Goal: Information Seeking & Learning: Learn about a topic

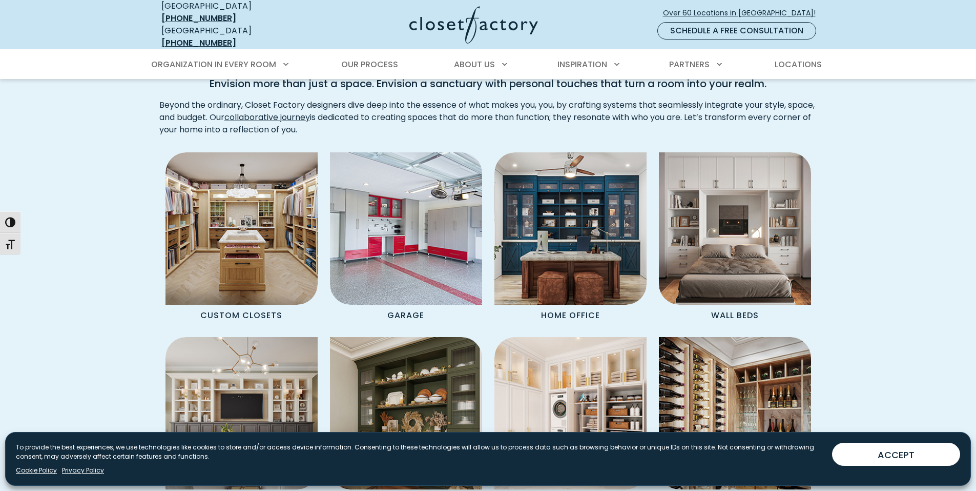
scroll to position [849, 0]
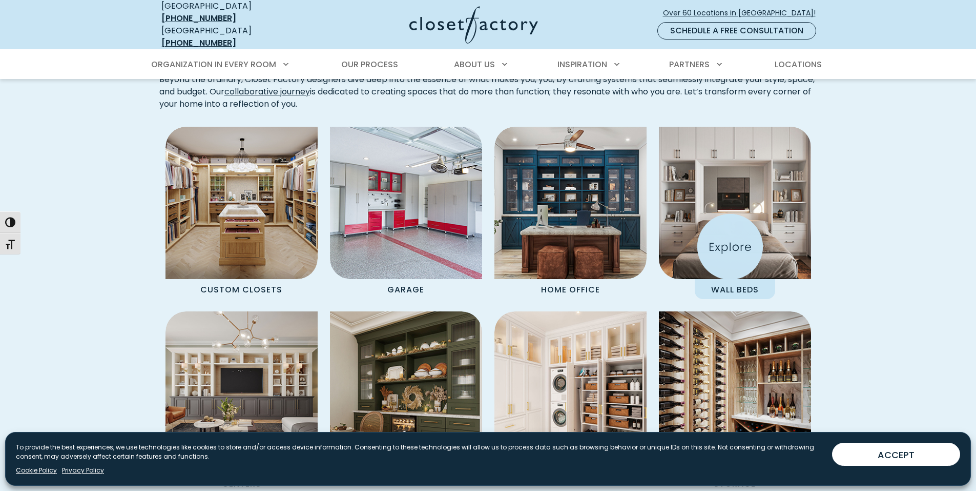
click at [730, 247] on img "Spaces Grid" at bounding box center [735, 203] width 168 height 168
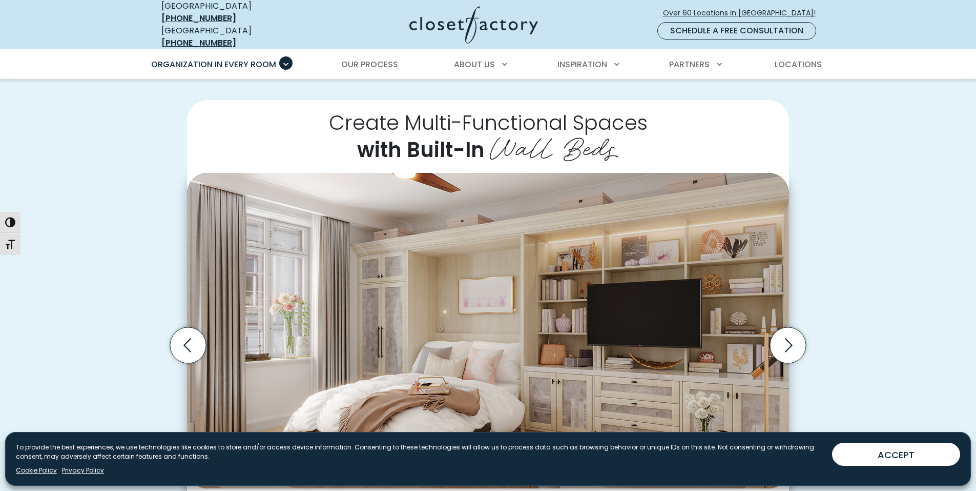
scroll to position [410, 0]
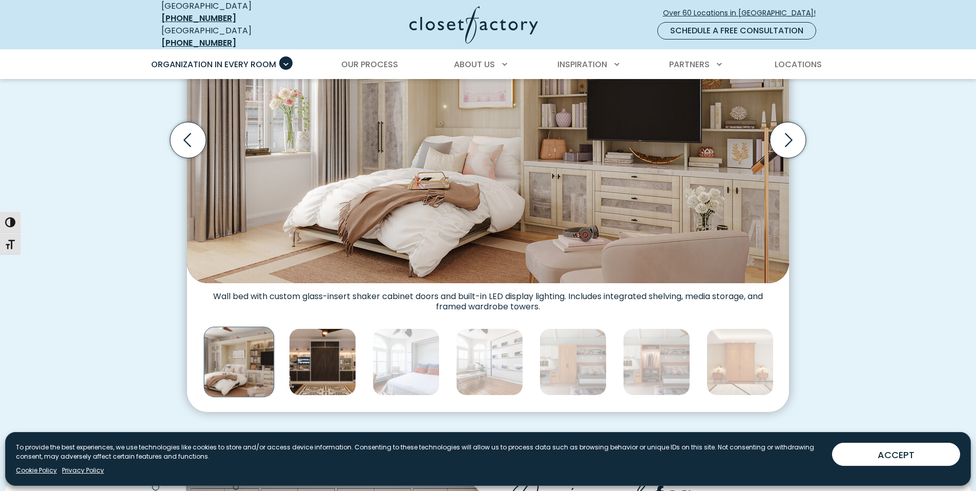
click at [348, 359] on img "Thumbnail Gallery" at bounding box center [322, 361] width 67 height 67
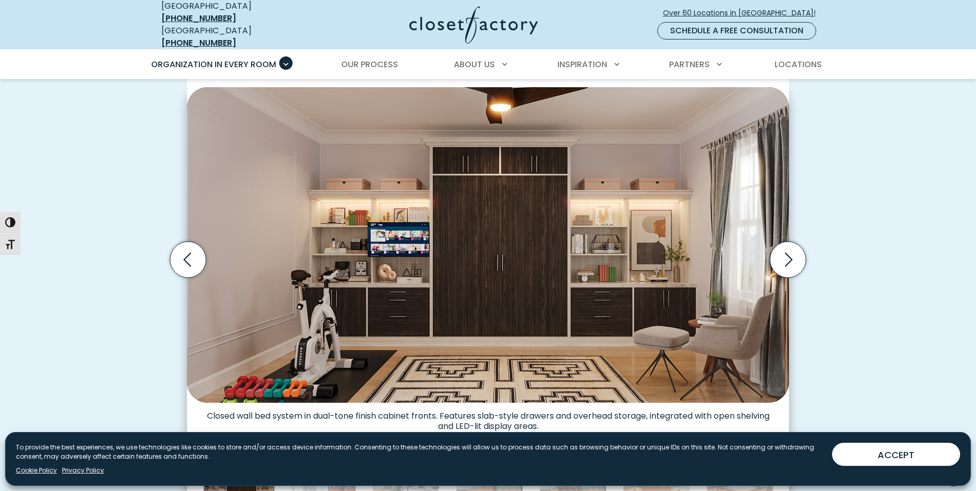
scroll to position [287, 0]
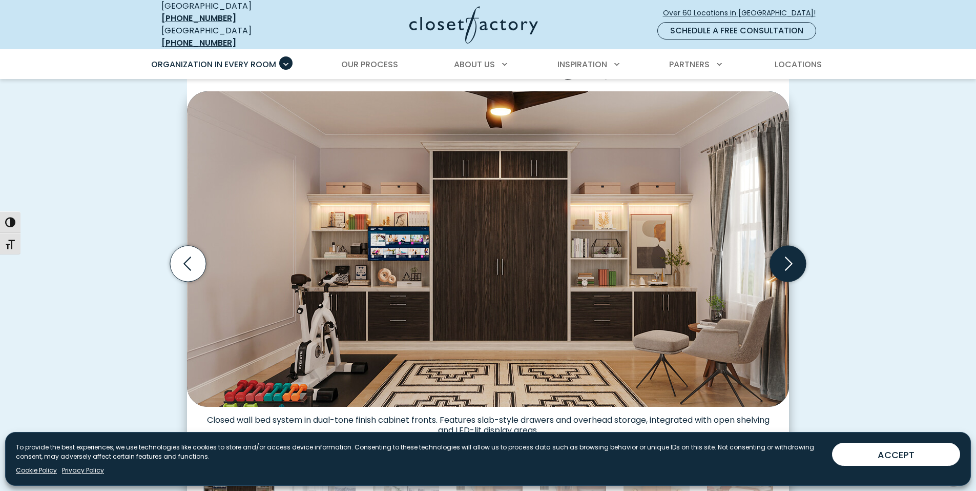
click at [784, 254] on icon "Next slide" at bounding box center [788, 264] width 36 height 36
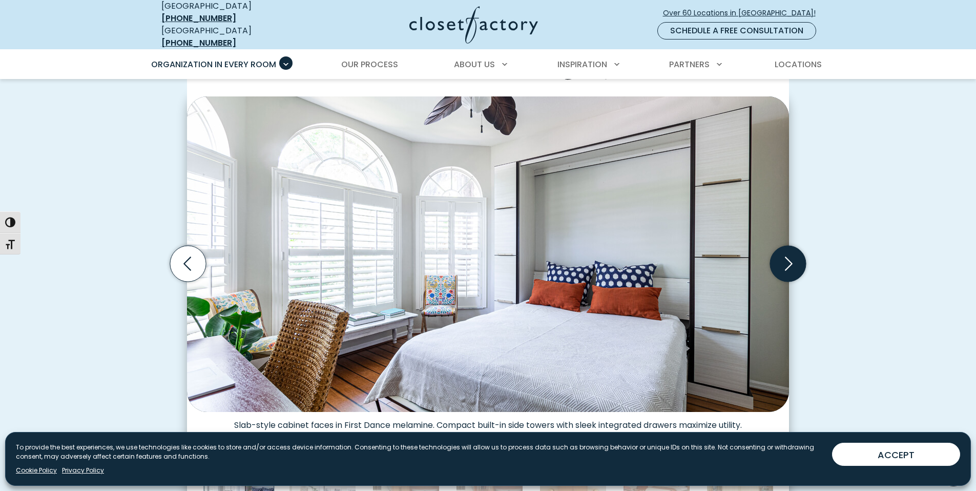
click at [785, 254] on icon "Next slide" at bounding box center [788, 264] width 36 height 36
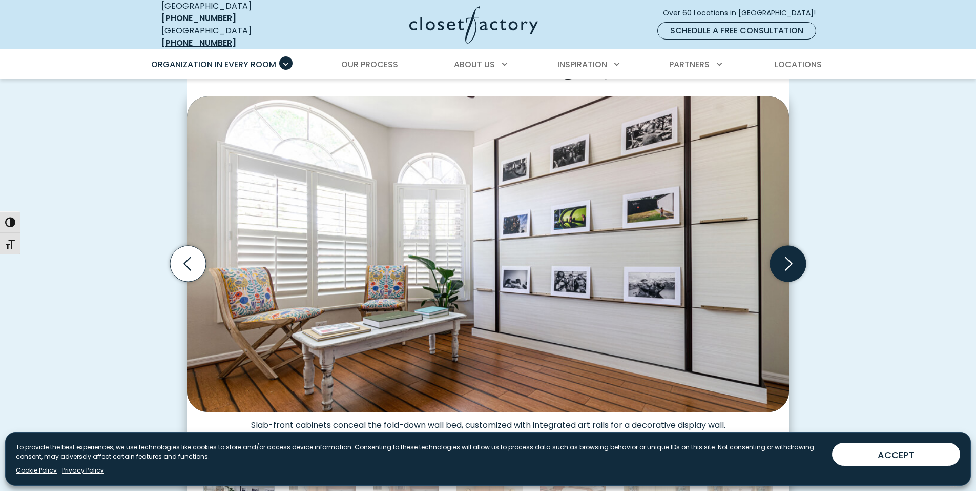
click at [785, 254] on icon "Next slide" at bounding box center [788, 264] width 36 height 36
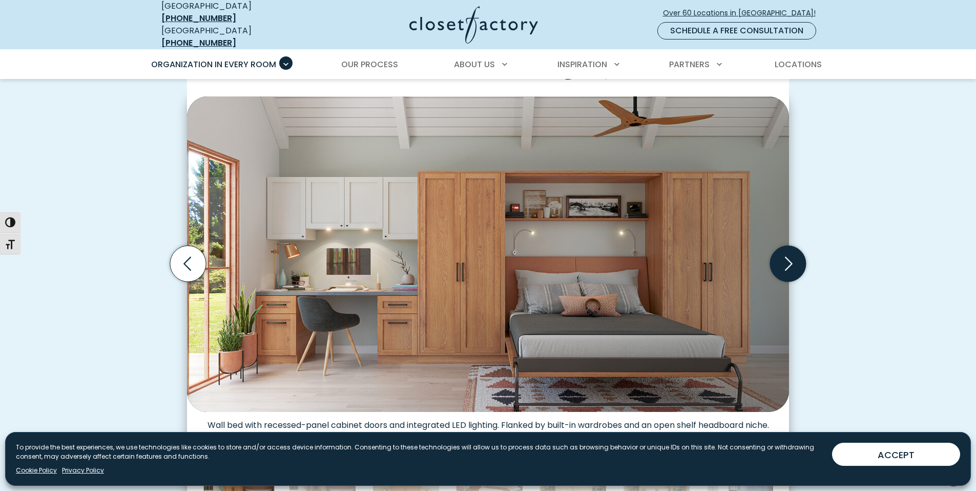
click at [785, 254] on icon "Next slide" at bounding box center [788, 264] width 36 height 36
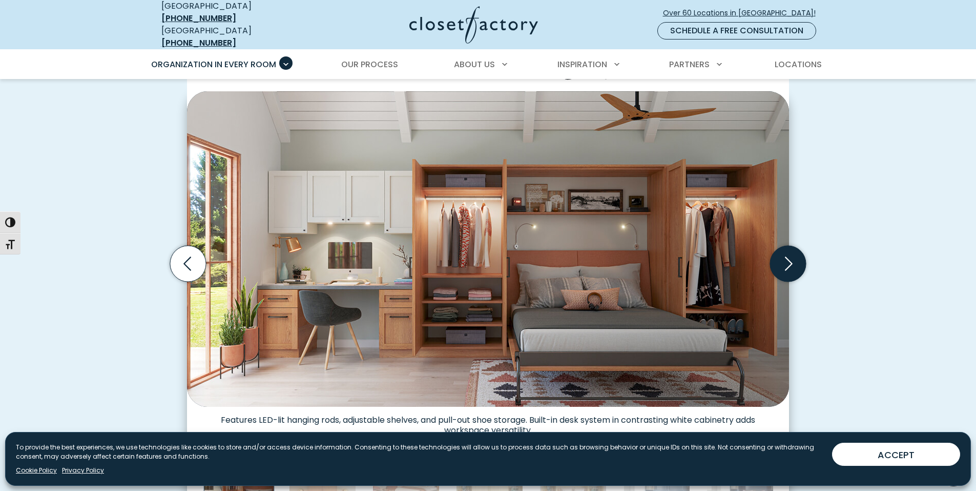
click at [785, 254] on icon "Next slide" at bounding box center [788, 264] width 36 height 36
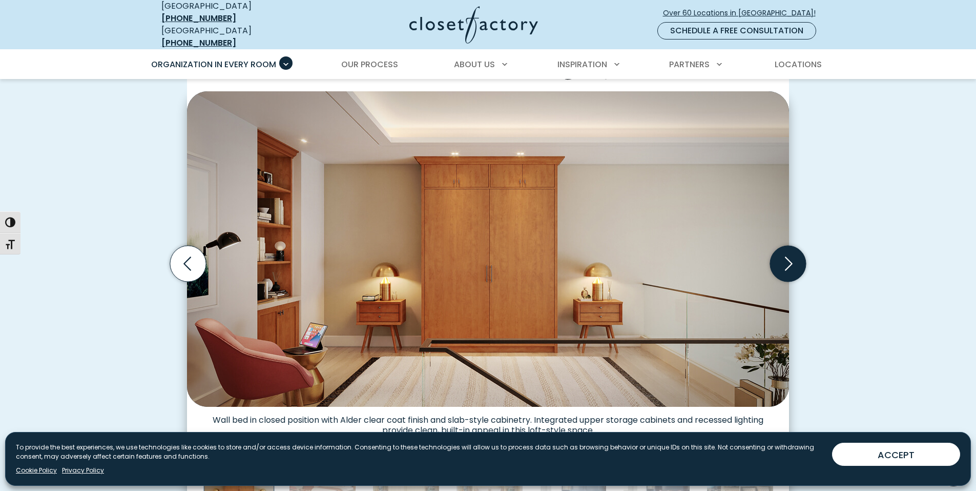
click at [785, 254] on icon "Next slide" at bounding box center [788, 264] width 36 height 36
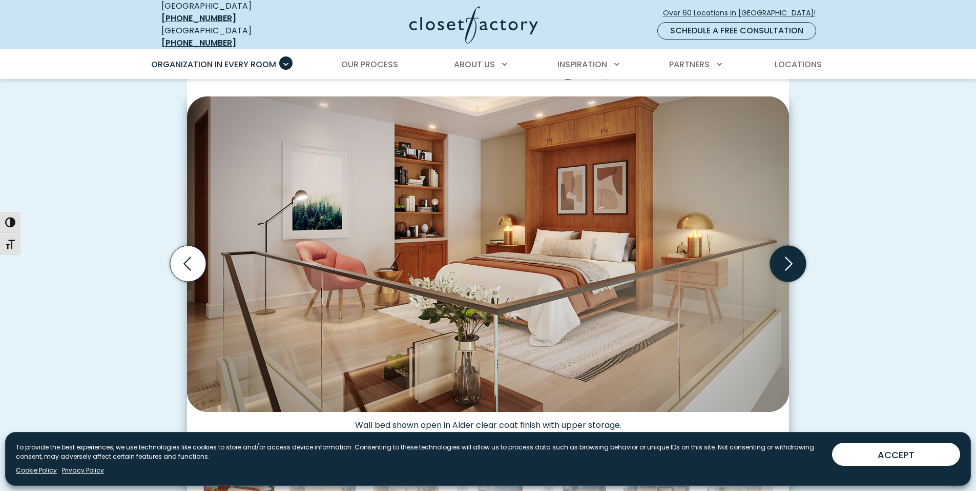
click at [785, 254] on icon "Next slide" at bounding box center [788, 264] width 36 height 36
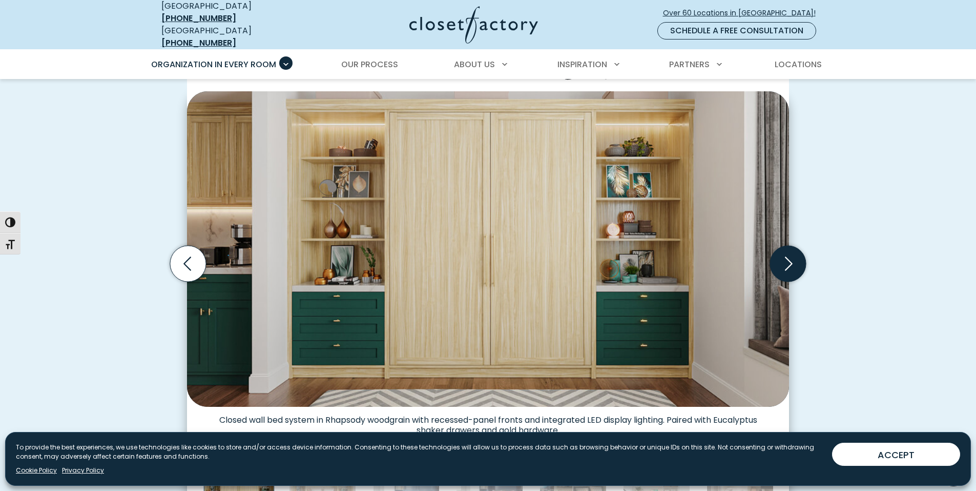
click at [785, 254] on icon "Next slide" at bounding box center [788, 264] width 36 height 36
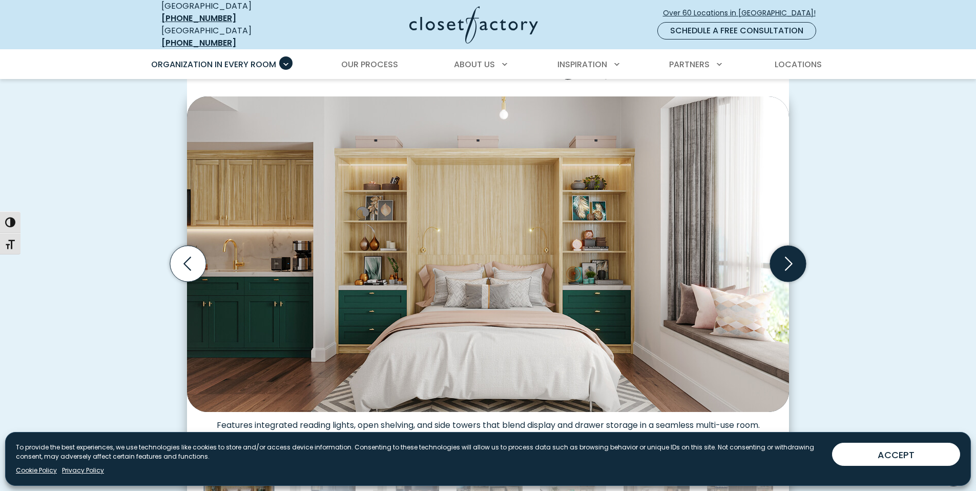
click at [785, 254] on icon "Next slide" at bounding box center [788, 264] width 36 height 36
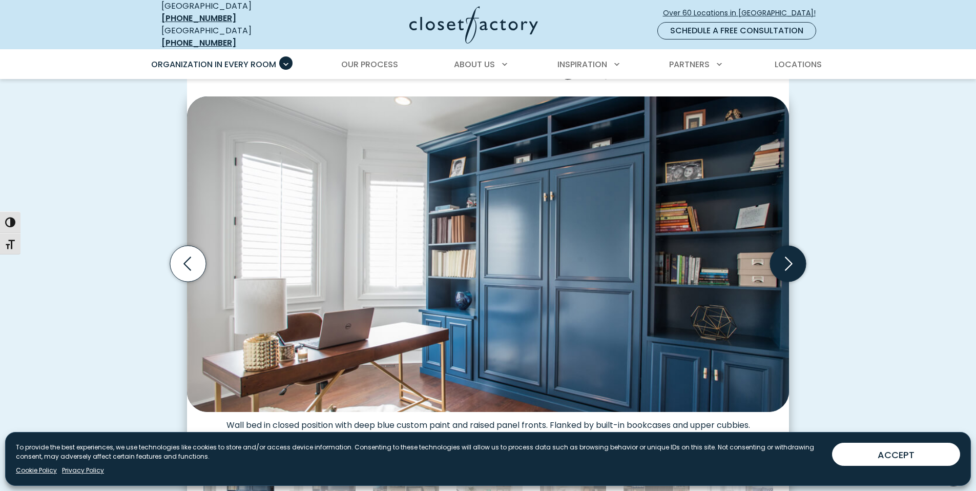
click at [785, 254] on icon "Next slide" at bounding box center [788, 264] width 36 height 36
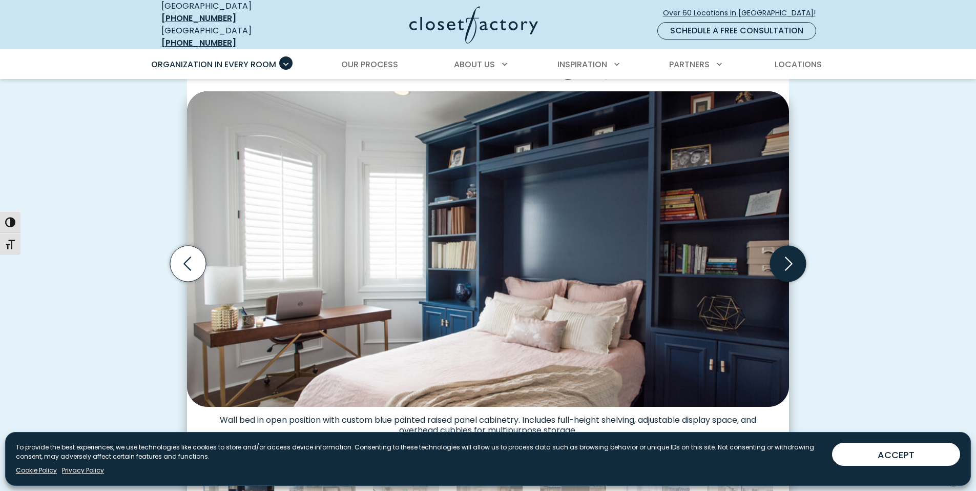
click at [785, 254] on icon "Next slide" at bounding box center [788, 264] width 36 height 36
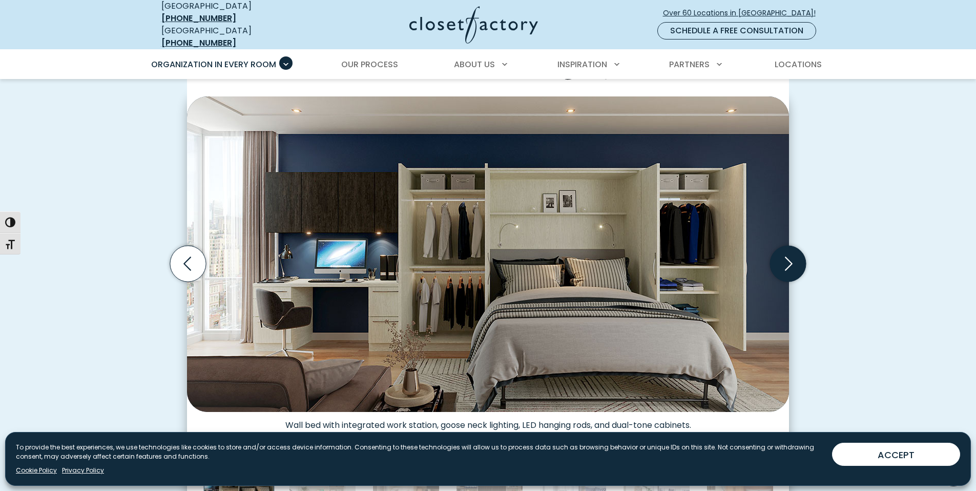
click at [793, 247] on icon "Next slide" at bounding box center [788, 264] width 36 height 36
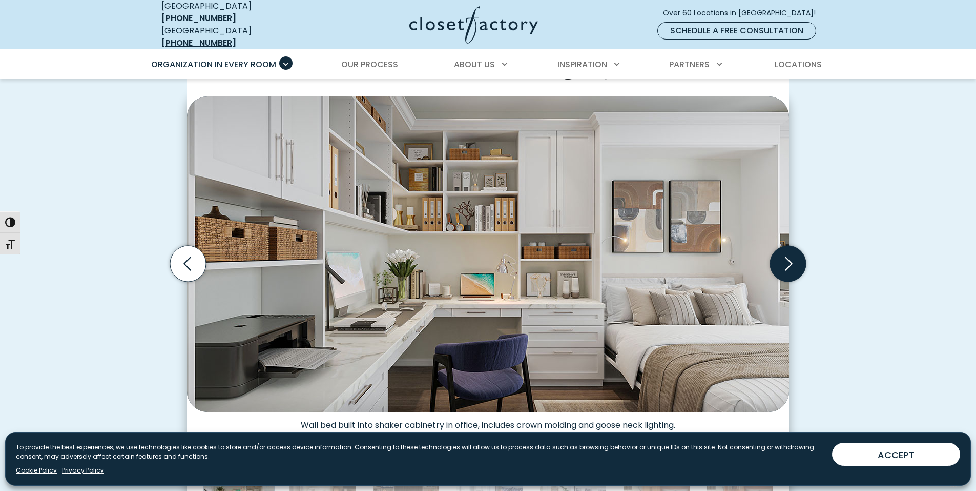
click at [791, 250] on icon "Next slide" at bounding box center [788, 264] width 36 height 36
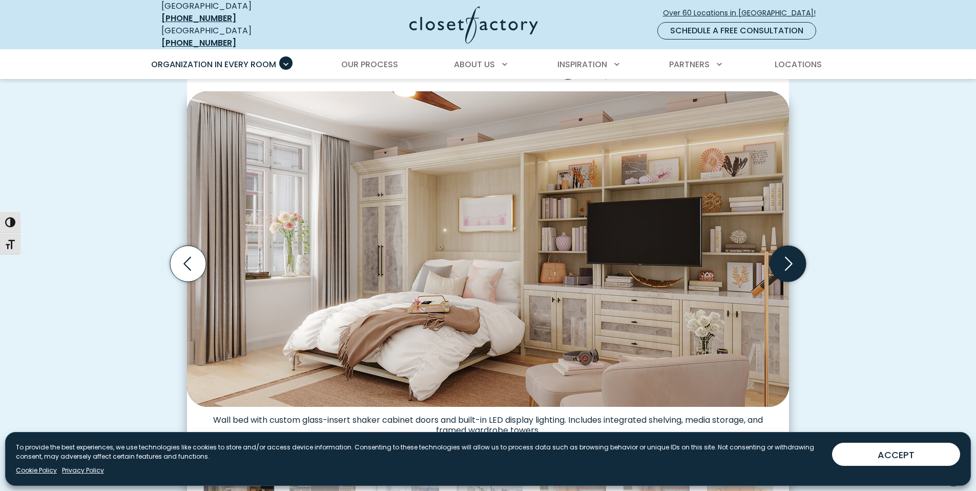
click at [791, 250] on icon "Next slide" at bounding box center [788, 264] width 36 height 36
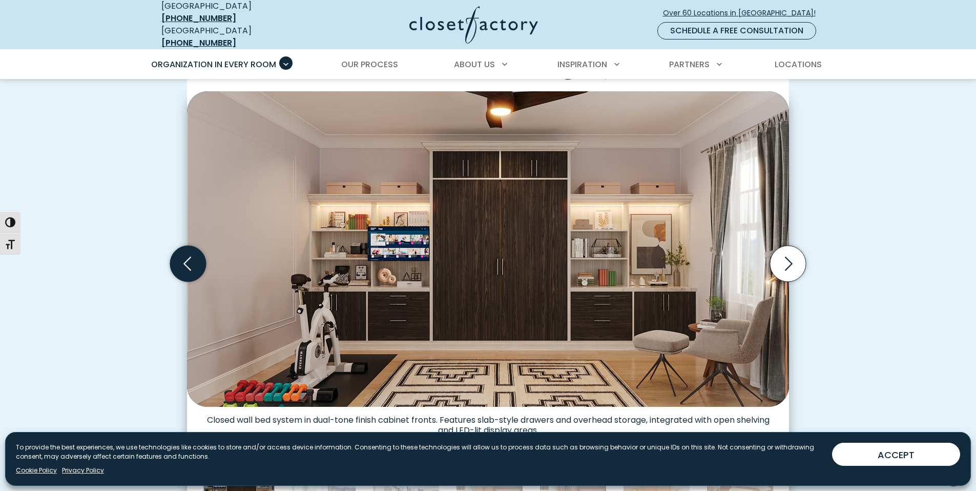
click at [186, 250] on icon "Previous slide" at bounding box center [188, 264] width 36 height 36
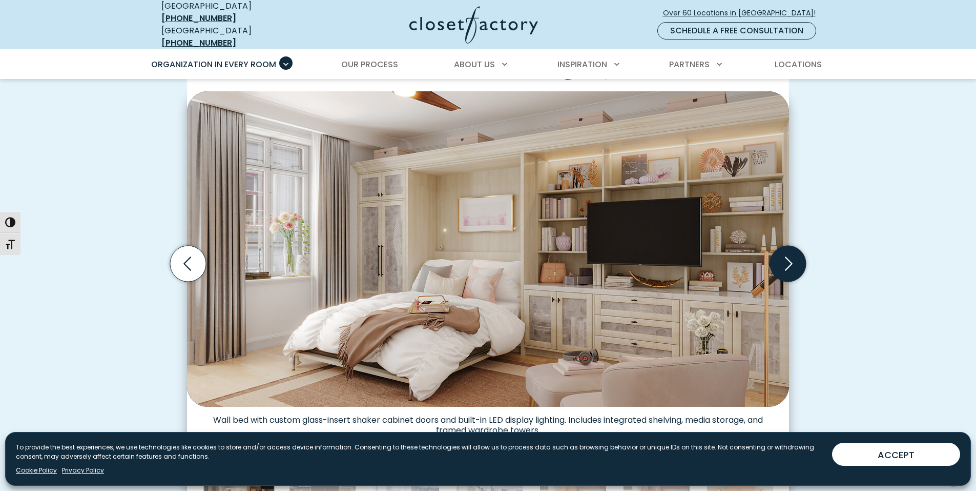
click at [787, 261] on icon "Next slide" at bounding box center [789, 263] width 8 height 14
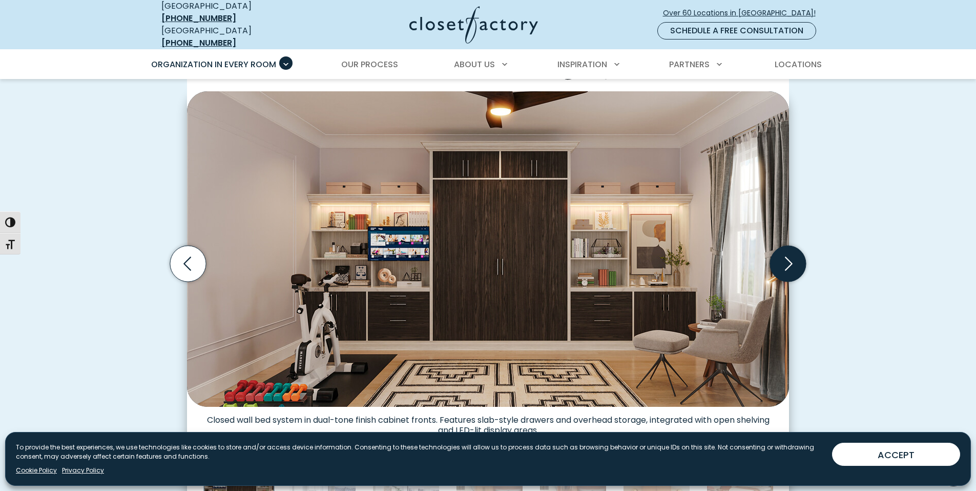
click at [787, 261] on icon "Next slide" at bounding box center [789, 263] width 8 height 14
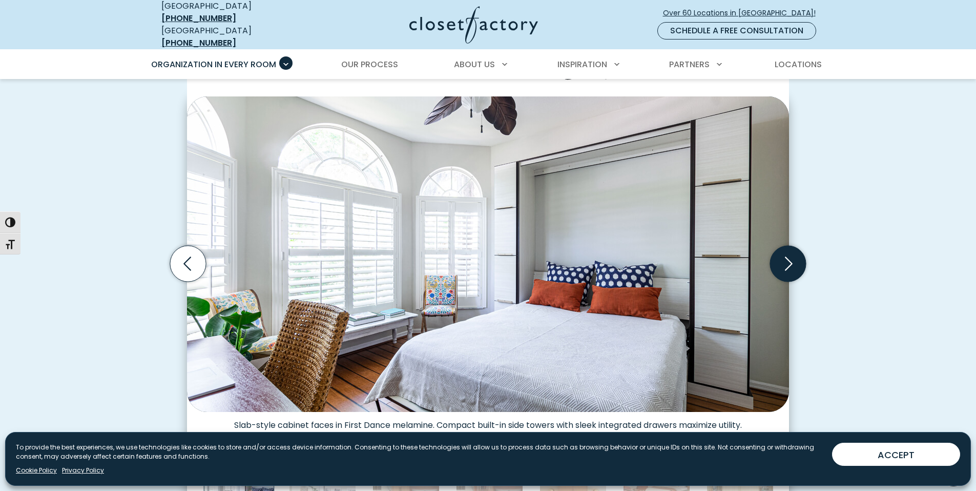
click at [787, 261] on icon "Next slide" at bounding box center [789, 263] width 8 height 14
